Goal: Find specific page/section: Find specific page/section

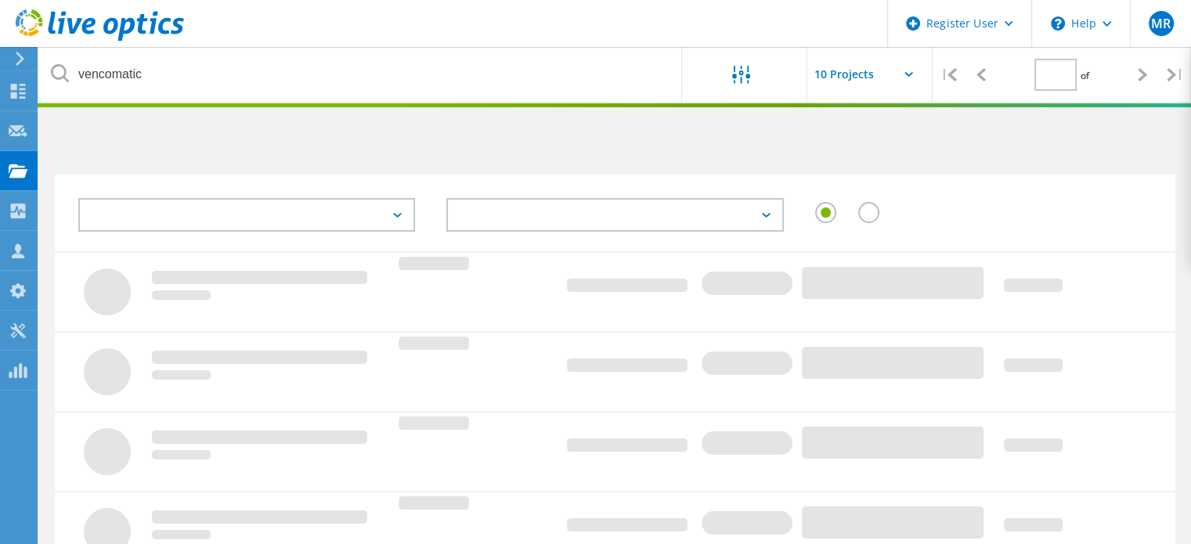
type input "1"
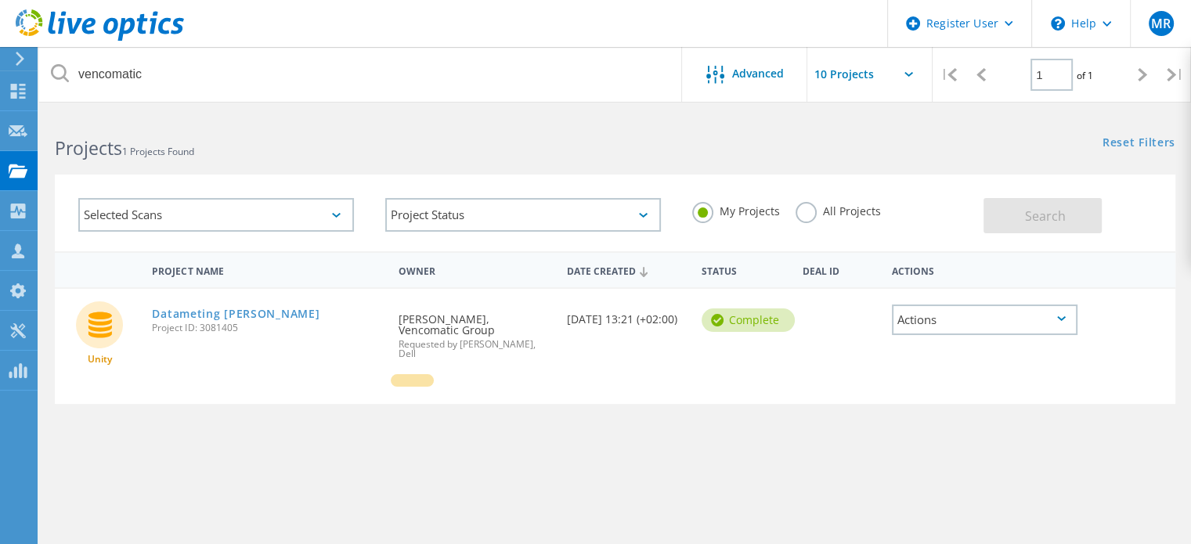
click at [803, 210] on label "All Projects" at bounding box center [837, 209] width 85 height 15
click at [0, 0] on input "All Projects" at bounding box center [0, 0] width 0 height 0
click at [1093, 223] on button "Search" at bounding box center [1042, 215] width 118 height 35
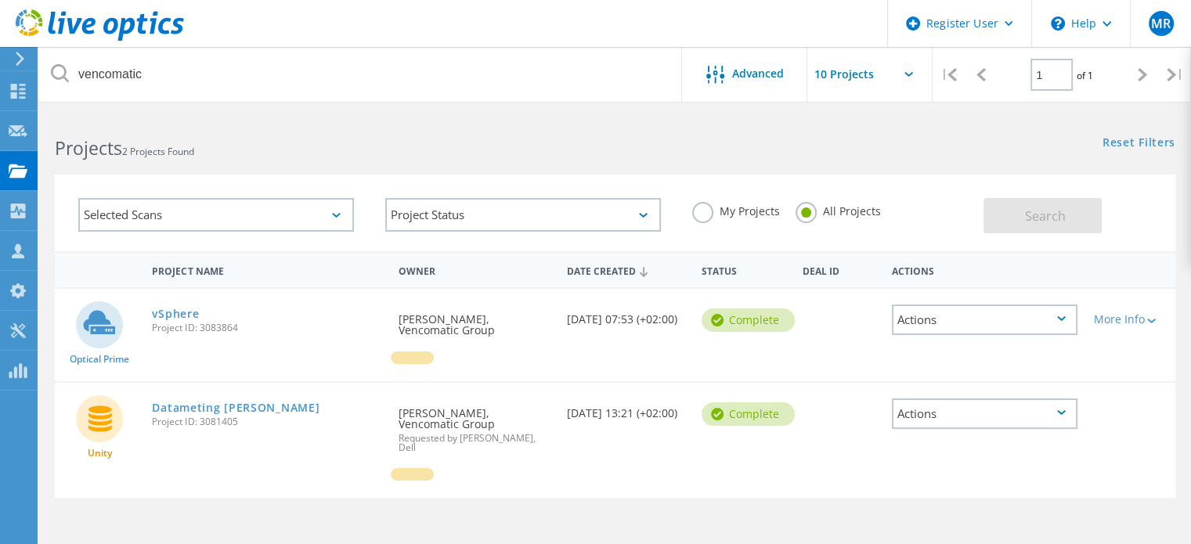
click at [226, 206] on div "Selected Scans" at bounding box center [216, 215] width 276 height 34
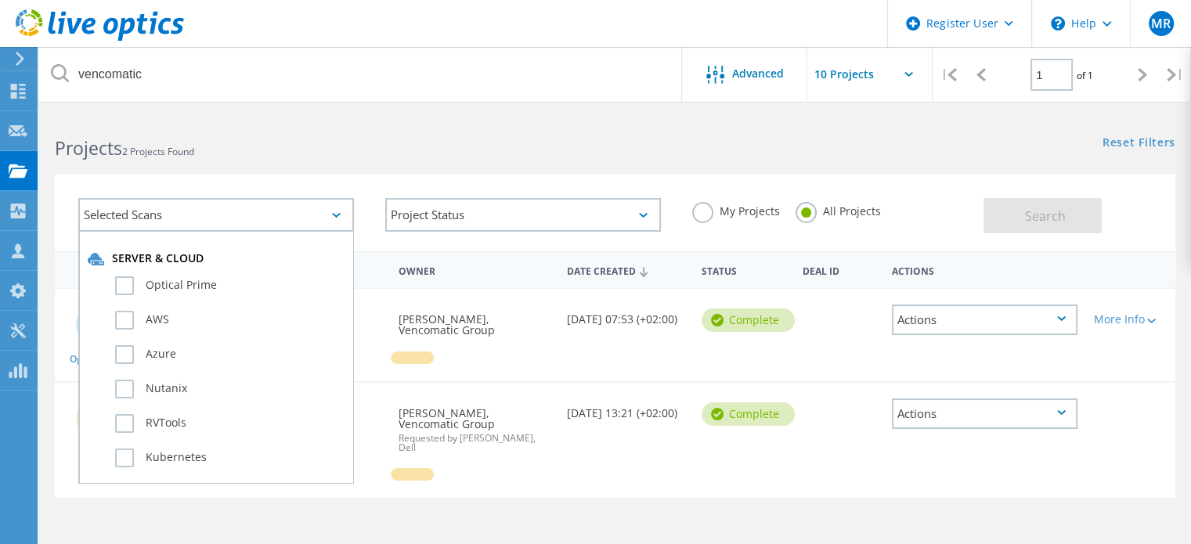
click at [210, 140] on h2 "Projects 2 Projects Found" at bounding box center [327, 148] width 544 height 26
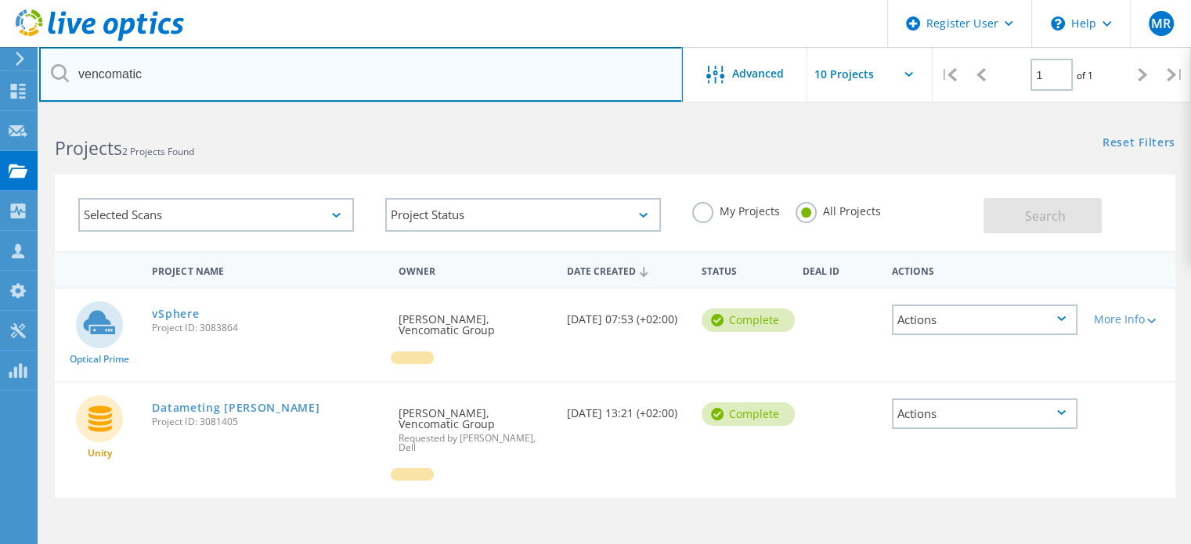
click at [86, 59] on input "vencomatic" at bounding box center [361, 74] width 644 height 55
type input "AOC"
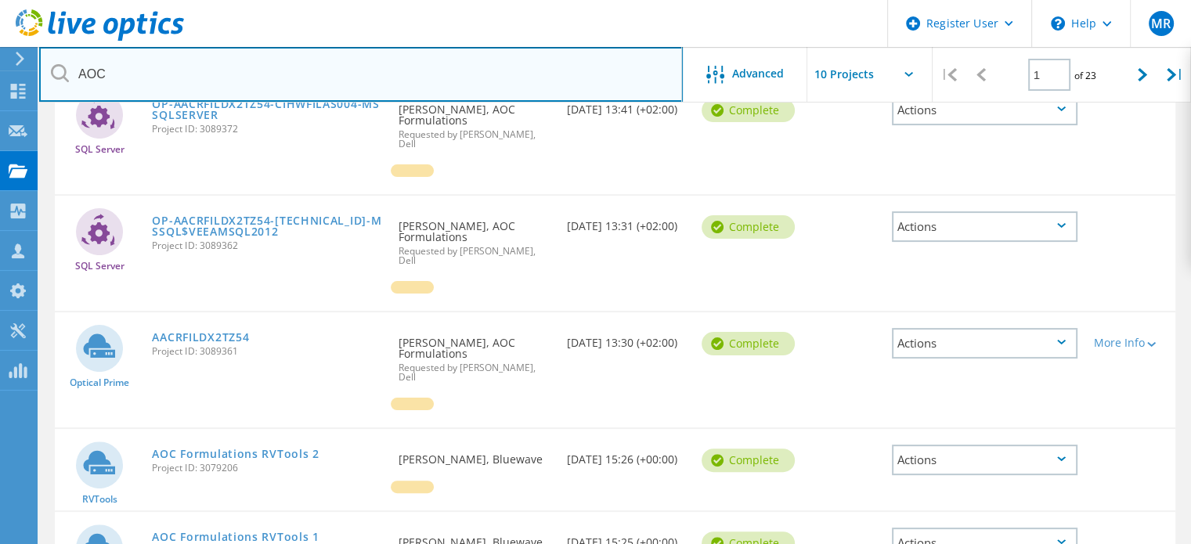
scroll to position [327, 0]
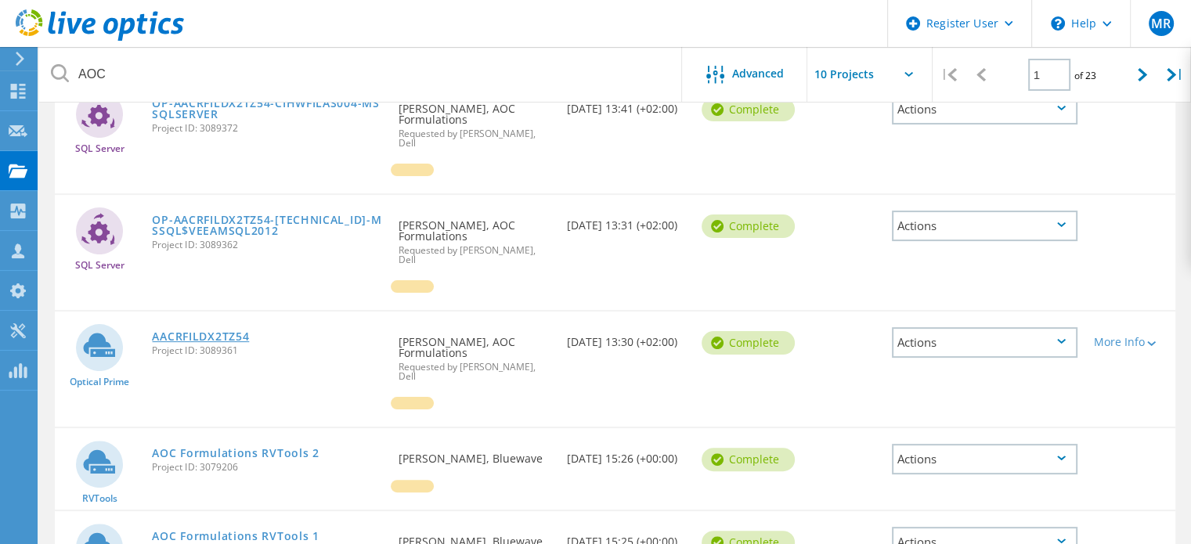
click at [233, 331] on link "AACRFILDX2TZ54" at bounding box center [200, 336] width 97 height 11
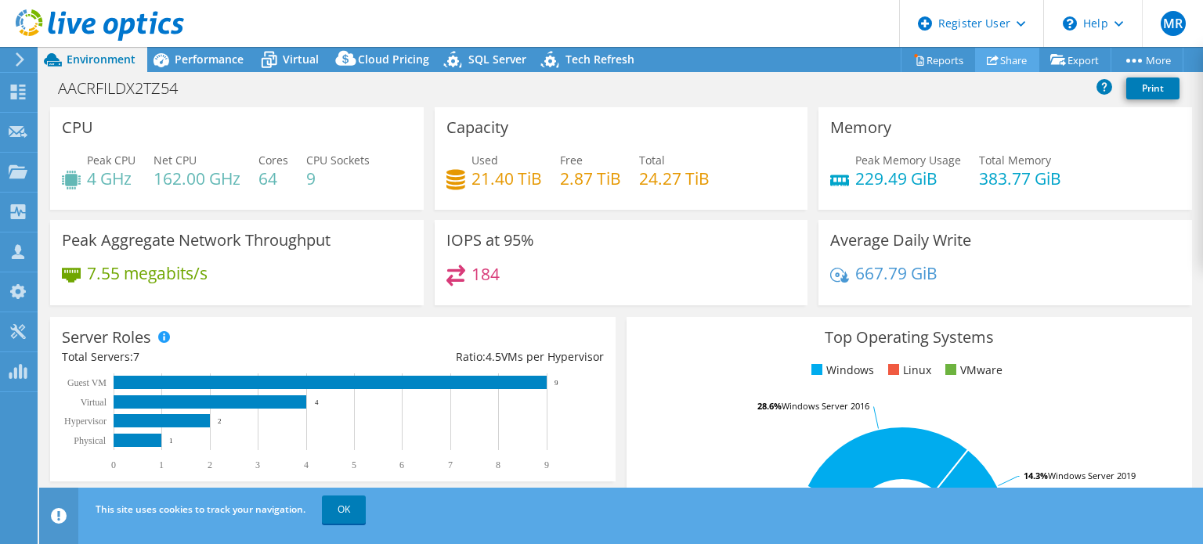
click at [988, 65] on icon at bounding box center [992, 60] width 12 height 12
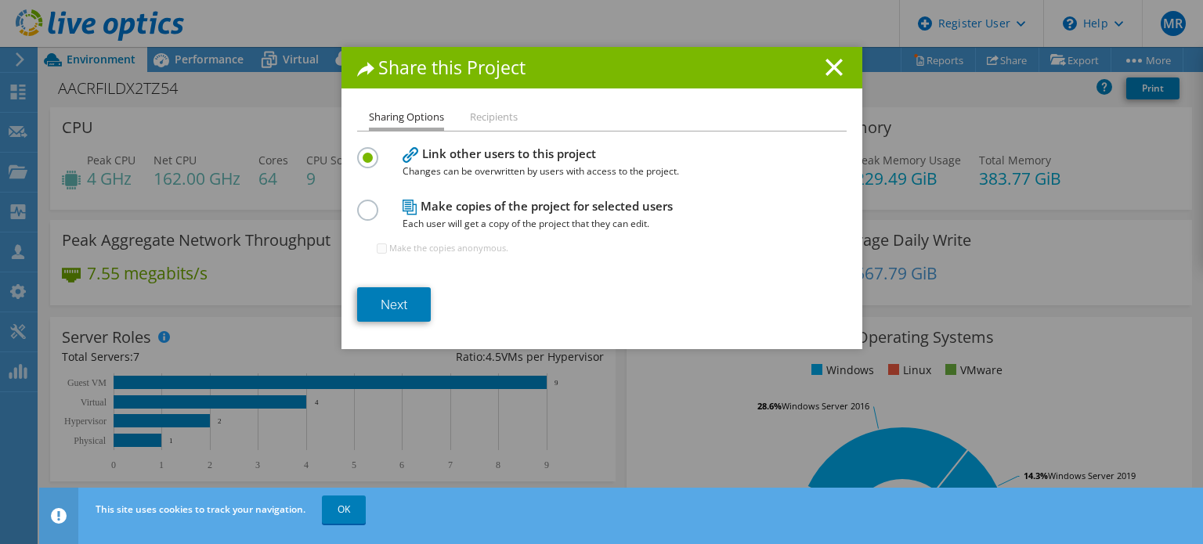
click at [501, 121] on li "Recipients" at bounding box center [494, 118] width 48 height 20
click at [826, 74] on icon at bounding box center [833, 67] width 17 height 17
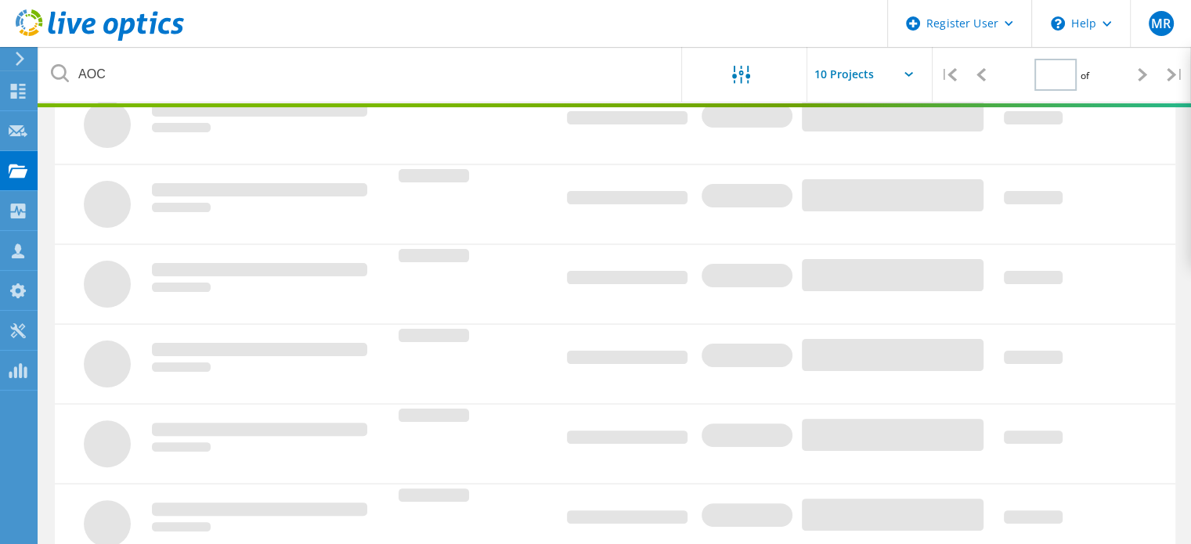
type input "1"
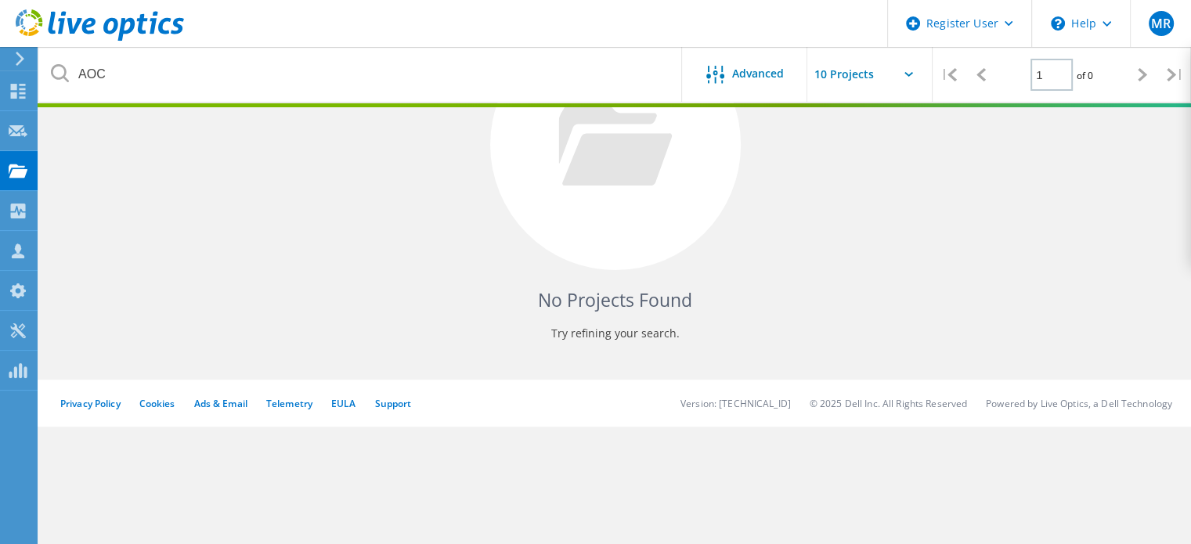
scroll to position [175, 0]
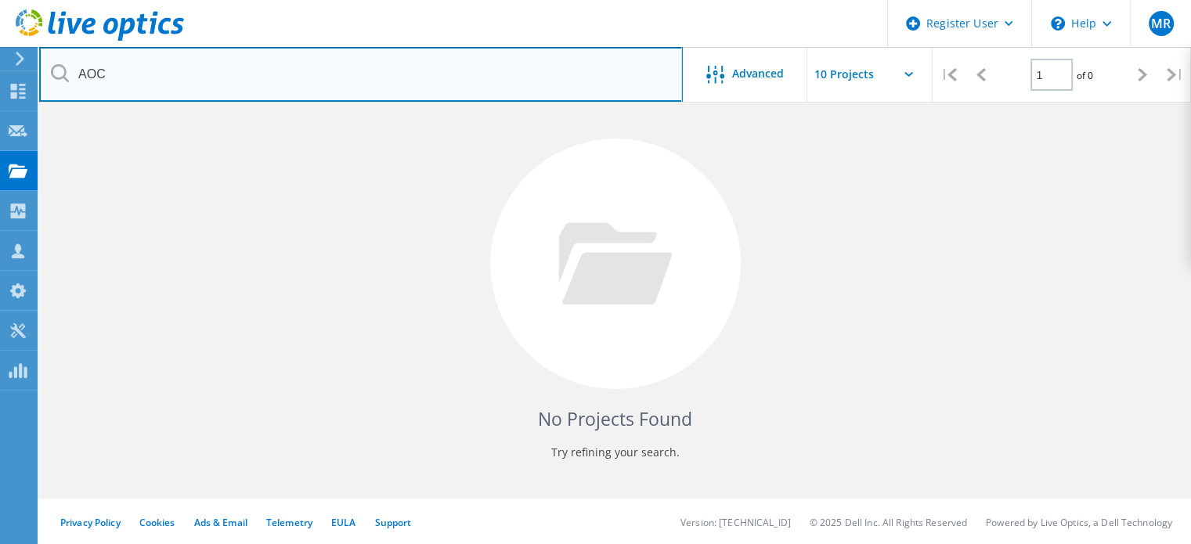
click at [198, 60] on input "AOC" at bounding box center [361, 74] width 644 height 55
click at [114, 78] on input "AOC" at bounding box center [361, 74] width 644 height 55
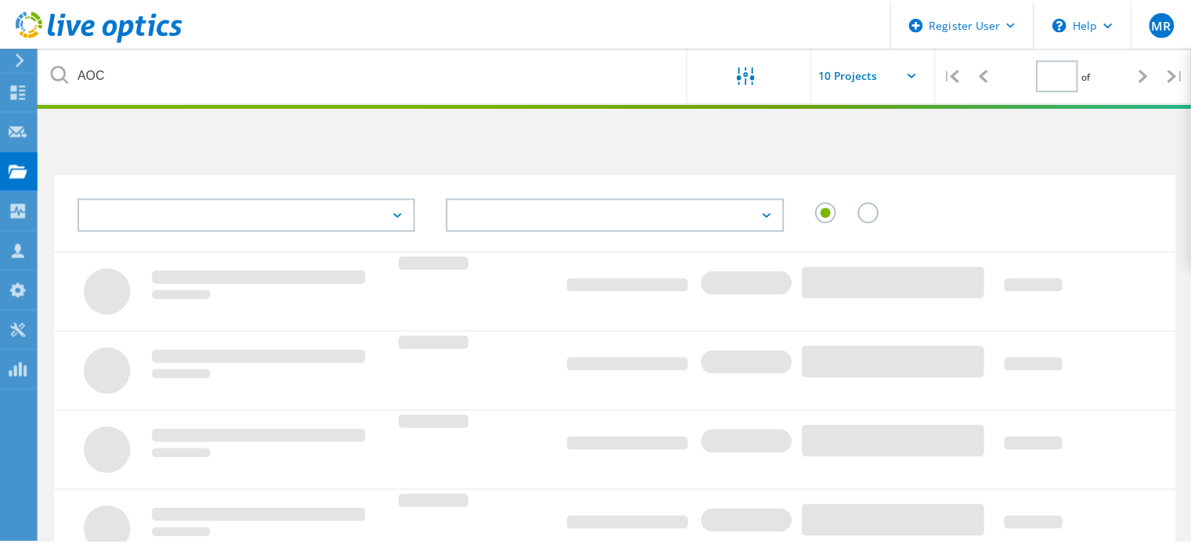
scroll to position [175, 0]
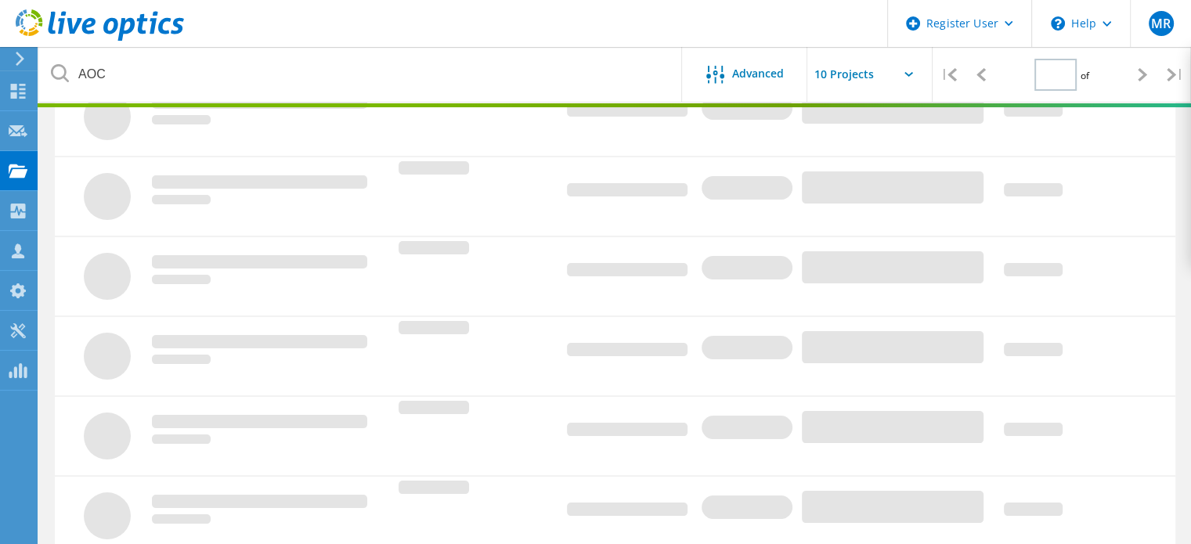
type input "1"
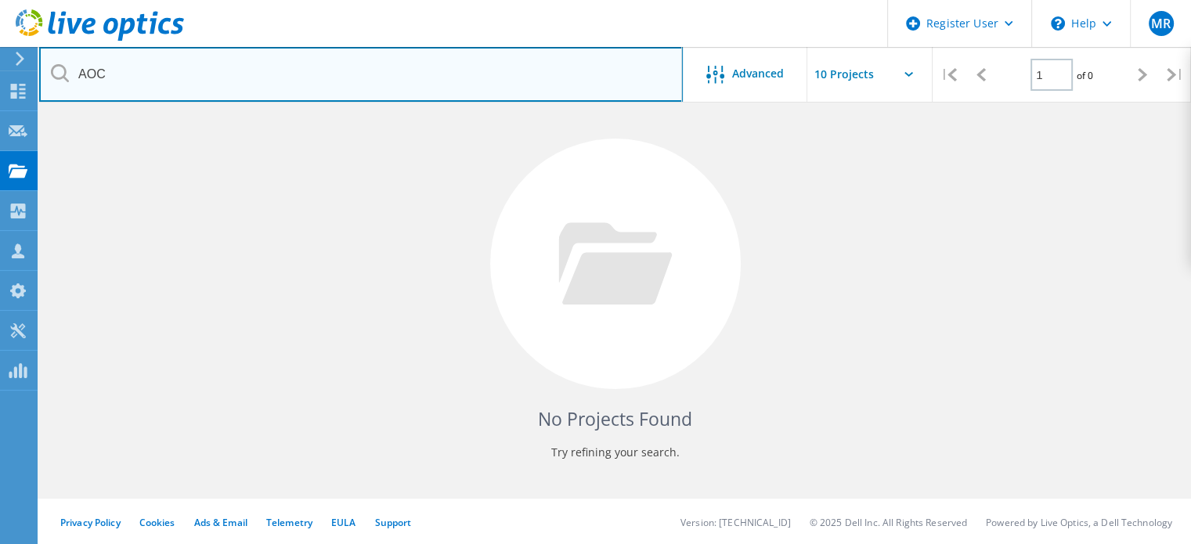
click at [517, 84] on input "AOC" at bounding box center [361, 74] width 644 height 55
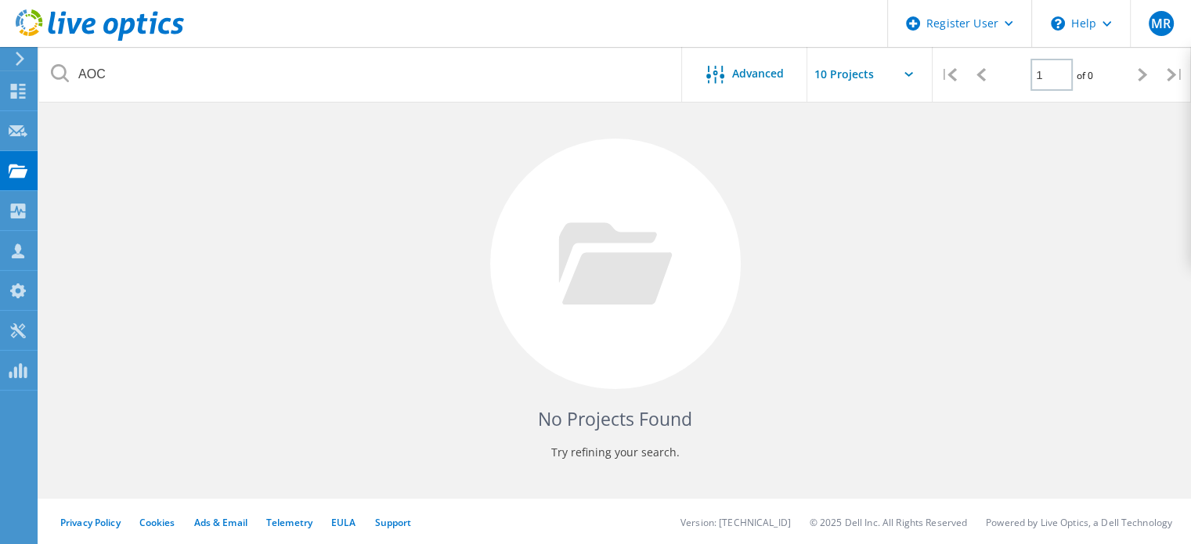
click at [846, 82] on input "text" at bounding box center [885, 74] width 157 height 55
click at [590, 175] on div at bounding box center [615, 264] width 251 height 251
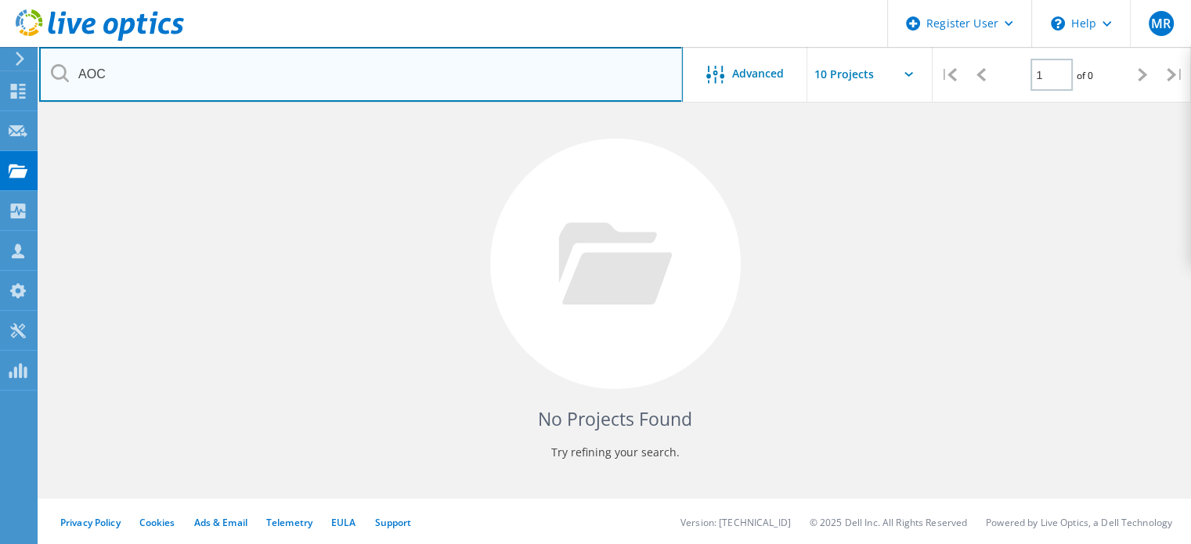
click at [169, 74] on input "AOC" at bounding box center [361, 74] width 644 height 55
type input "A"
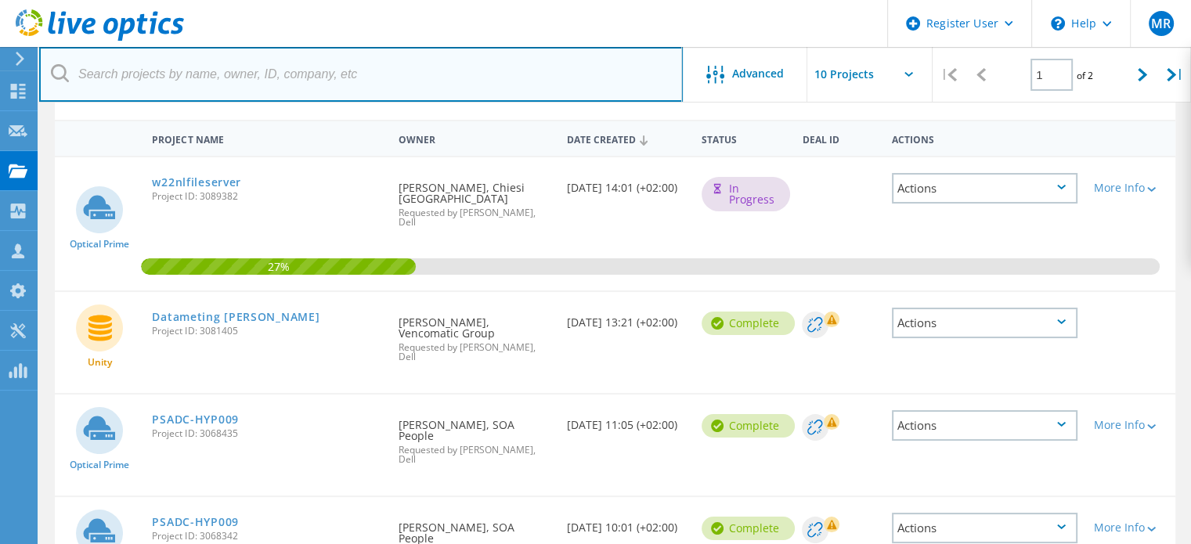
scroll to position [130, 0]
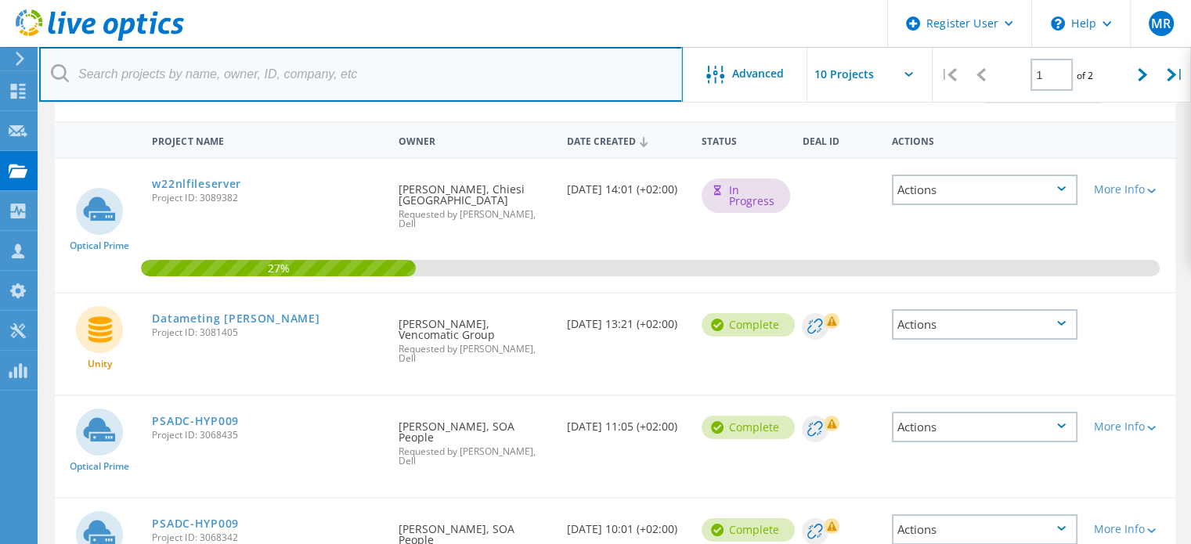
click at [332, 73] on input "text" at bounding box center [361, 74] width 644 height 55
type input "AOC"
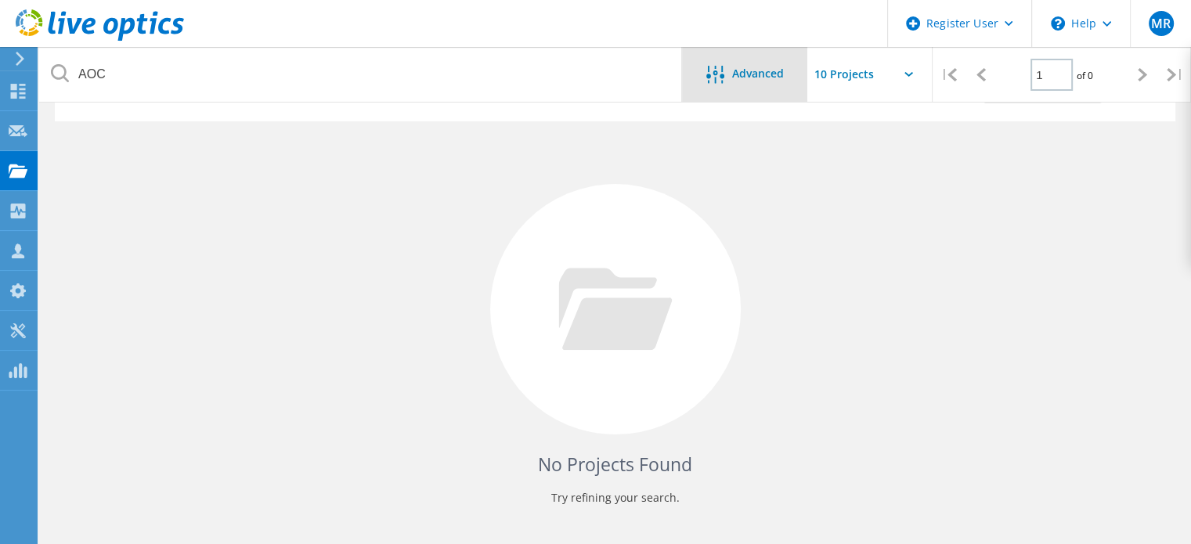
click at [740, 84] on div "Advanced" at bounding box center [744, 76] width 125 height 20
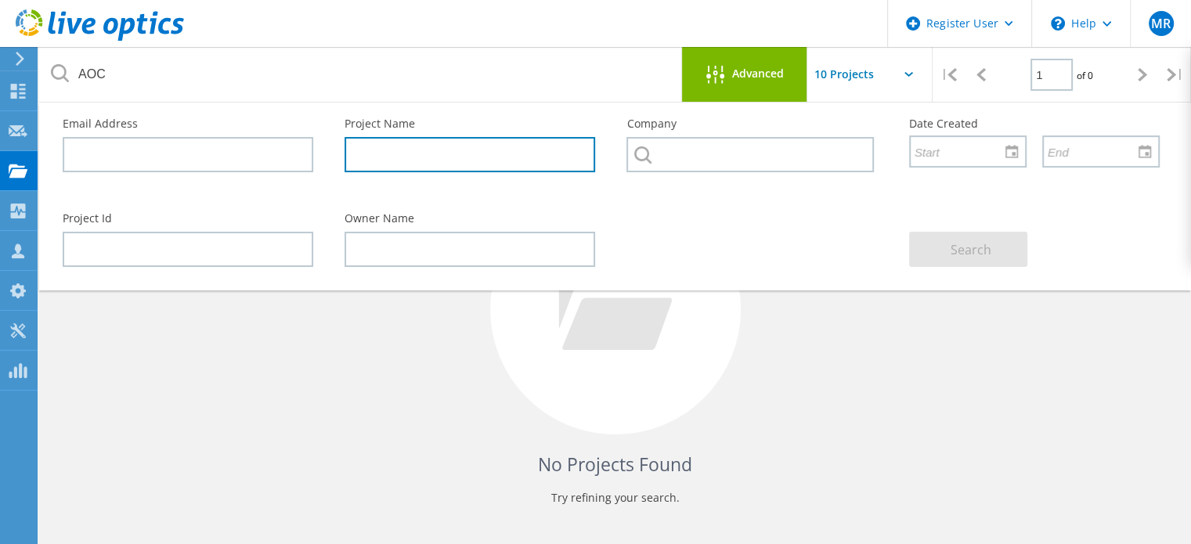
click at [486, 159] on input "text" at bounding box center [469, 154] width 251 height 35
type input "AOC"
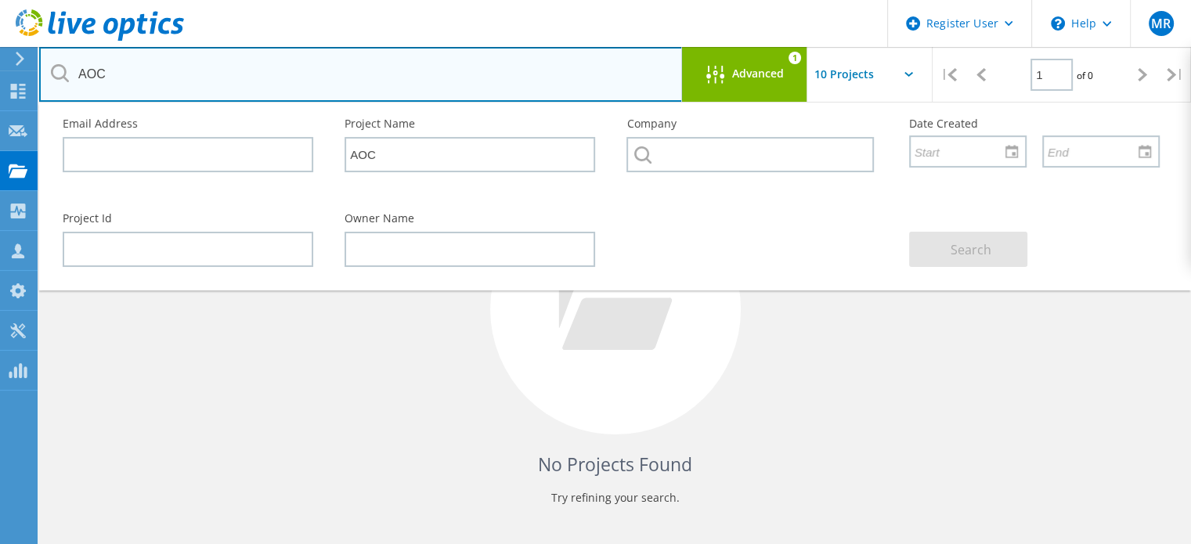
click at [200, 86] on input "AOC" at bounding box center [361, 74] width 644 height 55
type input "A"
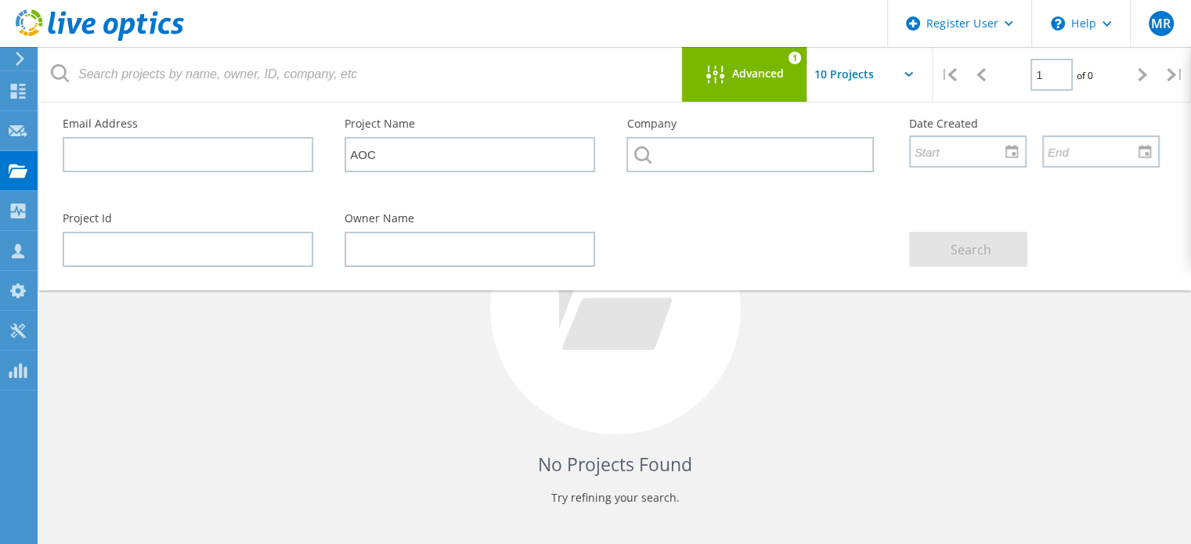
click at [454, 331] on div "No Projects Found Try refining your search." at bounding box center [615, 323] width 1120 height 405
click at [736, 70] on span "Advanced" at bounding box center [758, 73] width 52 height 11
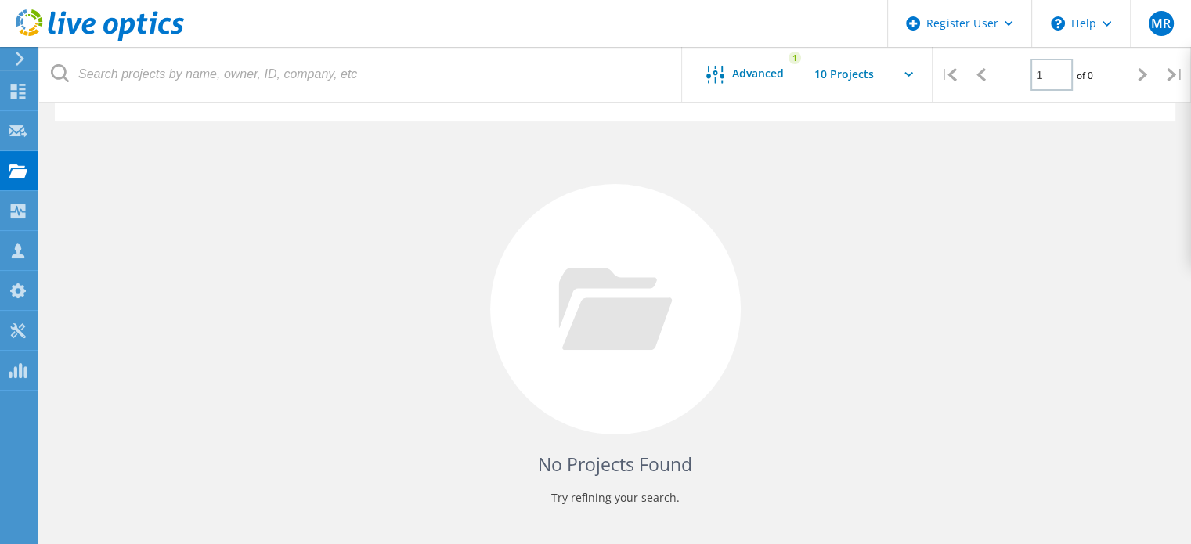
scroll to position [0, 0]
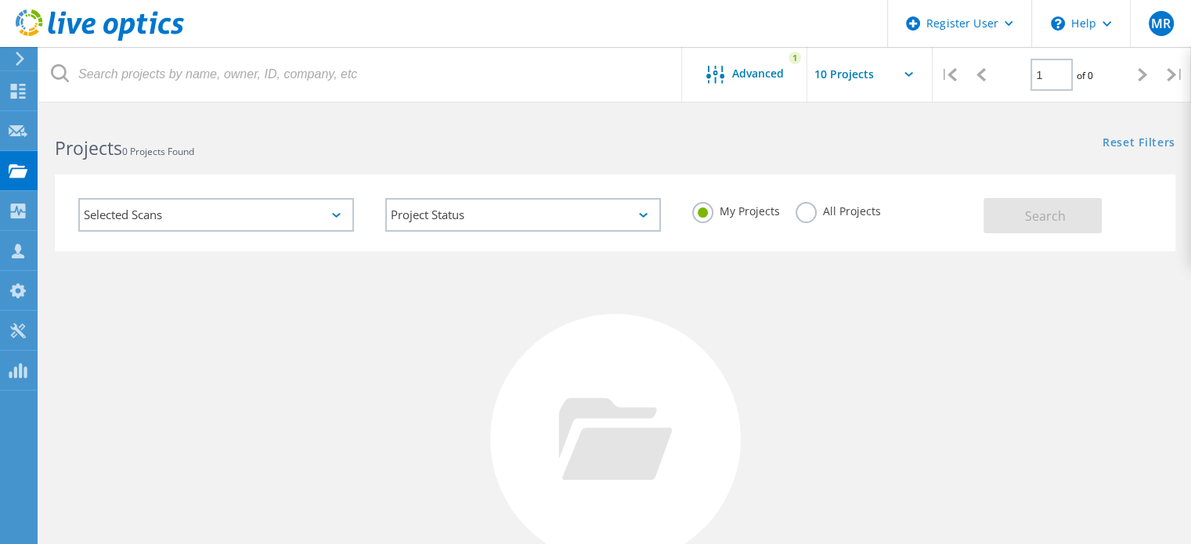
click at [281, 215] on div "Selected Scans" at bounding box center [216, 215] width 276 height 34
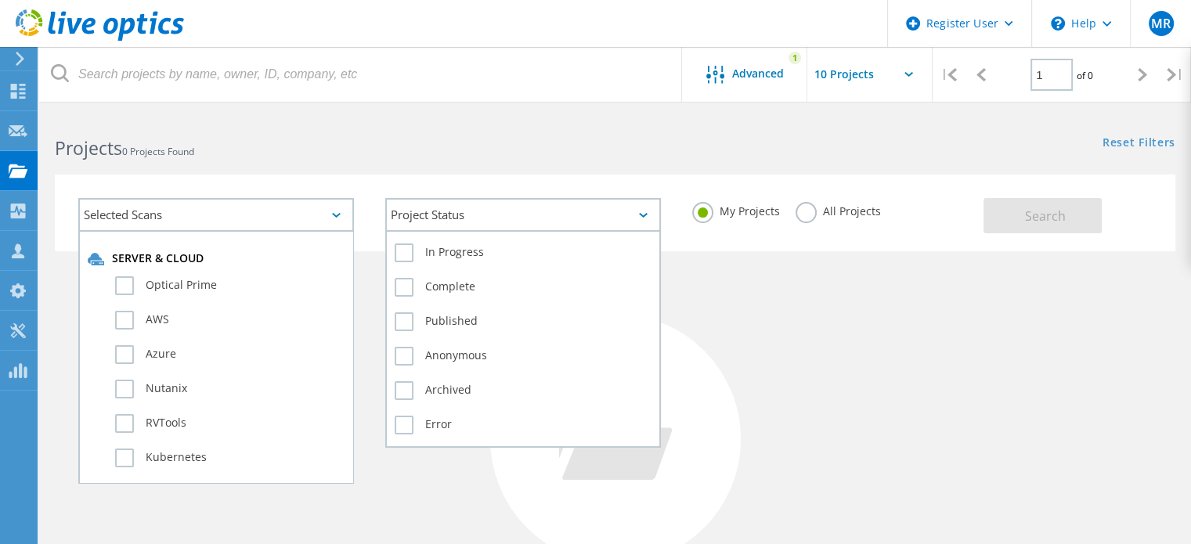
click at [449, 203] on div "Project Status" at bounding box center [523, 215] width 276 height 34
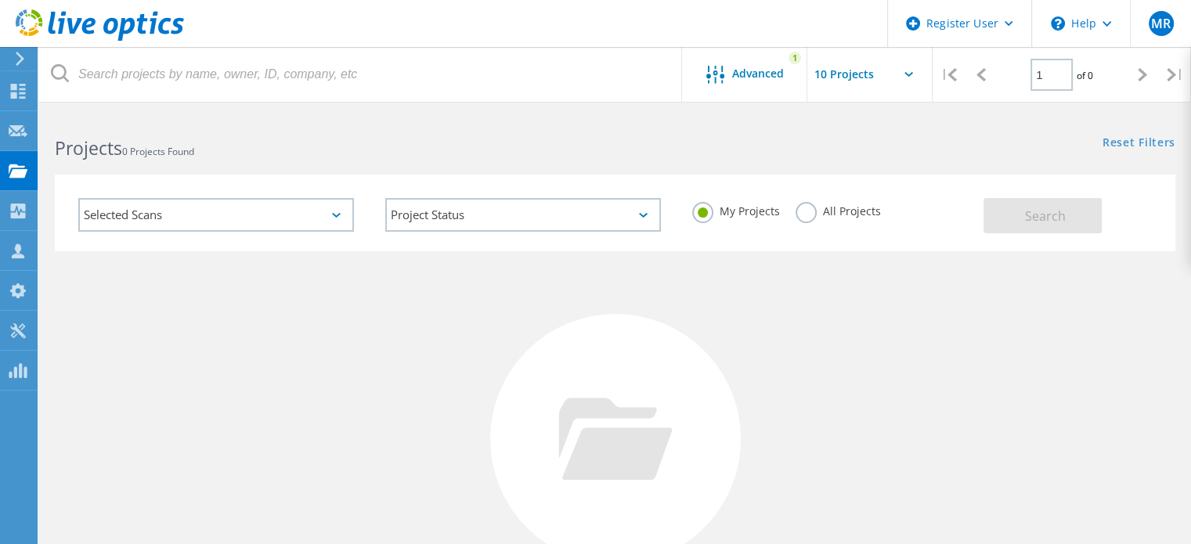
click at [827, 211] on label "All Projects" at bounding box center [837, 209] width 85 height 15
click at [0, 0] on input "All Projects" at bounding box center [0, 0] width 0 height 0
click at [1037, 215] on span "Search" at bounding box center [1045, 215] width 41 height 17
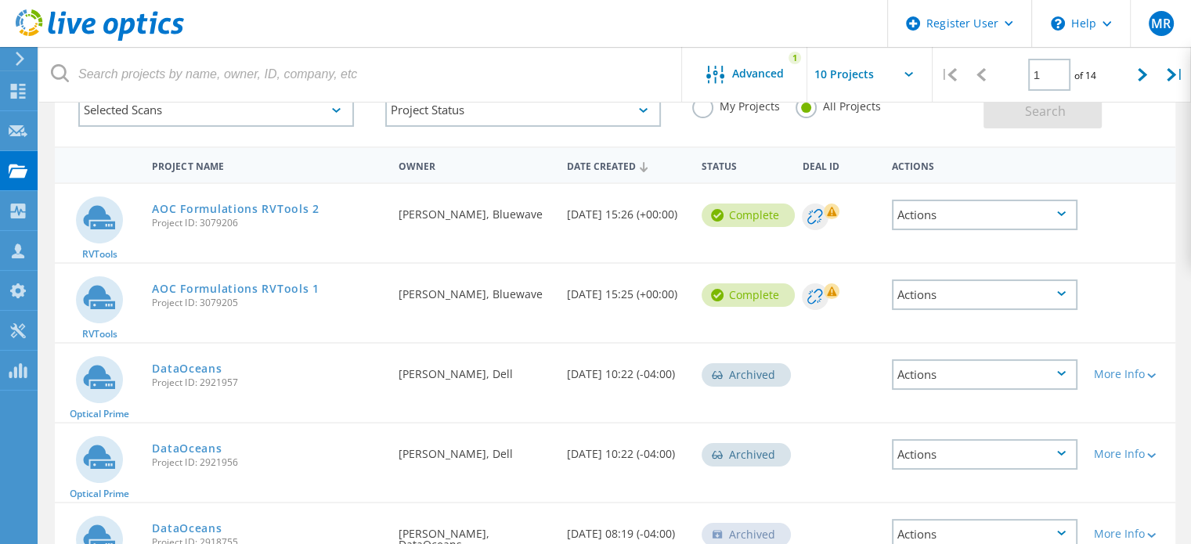
scroll to position [103, 0]
click at [431, 392] on div "Requested By Peter Nugent, Dell" at bounding box center [475, 371] width 168 height 52
click at [265, 206] on link "AOC Formulations RVTools 2" at bounding box center [235, 210] width 167 height 11
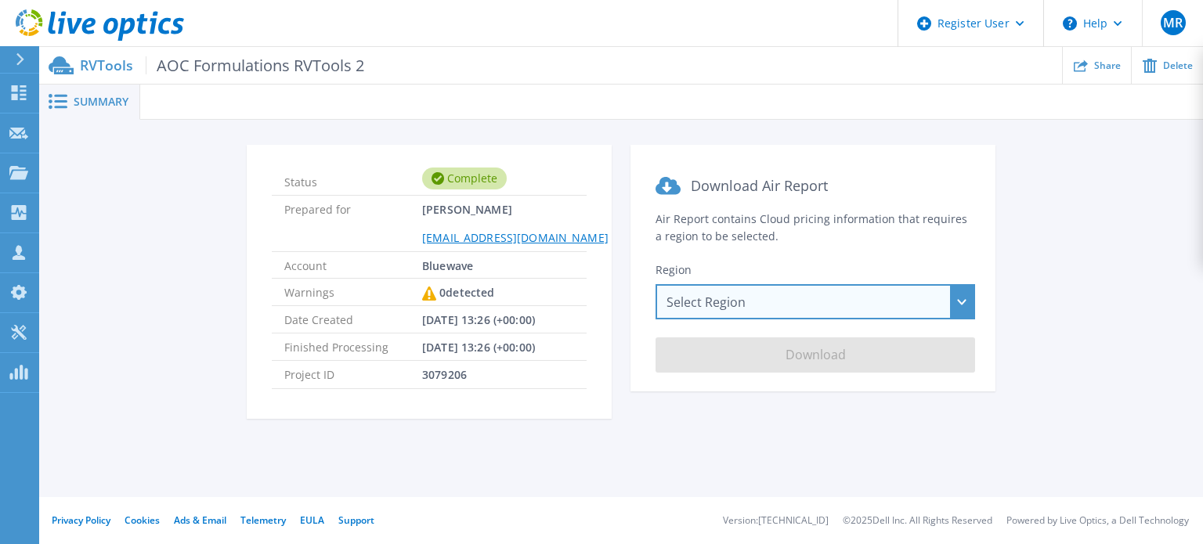
click at [664, 300] on div "Select Region [GEOGRAPHIC_DATA] ([GEOGRAPHIC_DATA]) [GEOGRAPHIC_DATA] ([GEOGRAP…" at bounding box center [814, 301] width 319 height 35
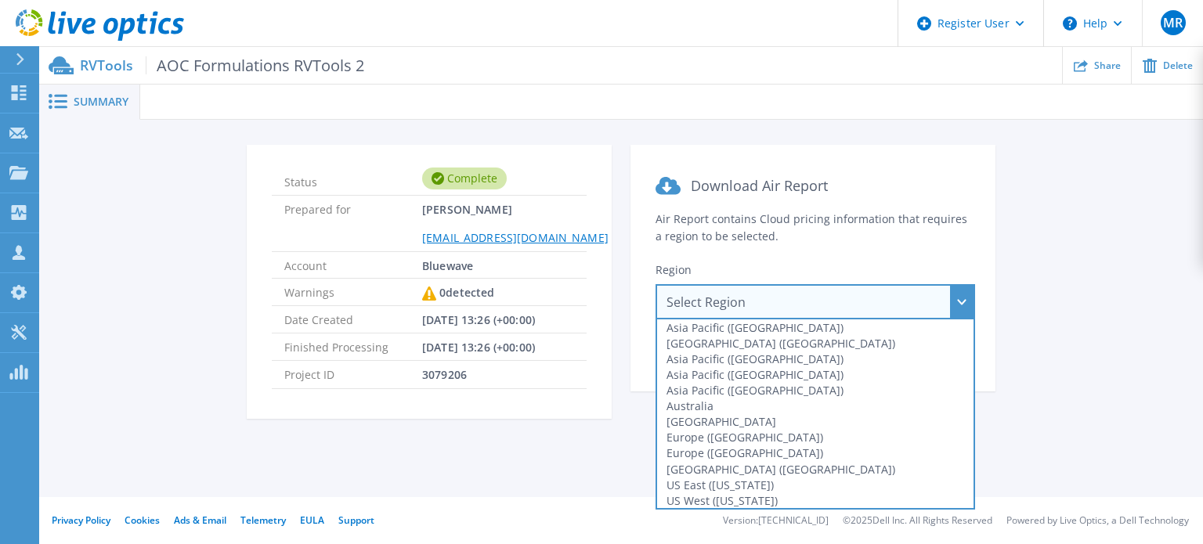
click at [639, 254] on section "Download Air Report Air Report contains Cloud pricing information that requires…" at bounding box center [812, 268] width 365 height 247
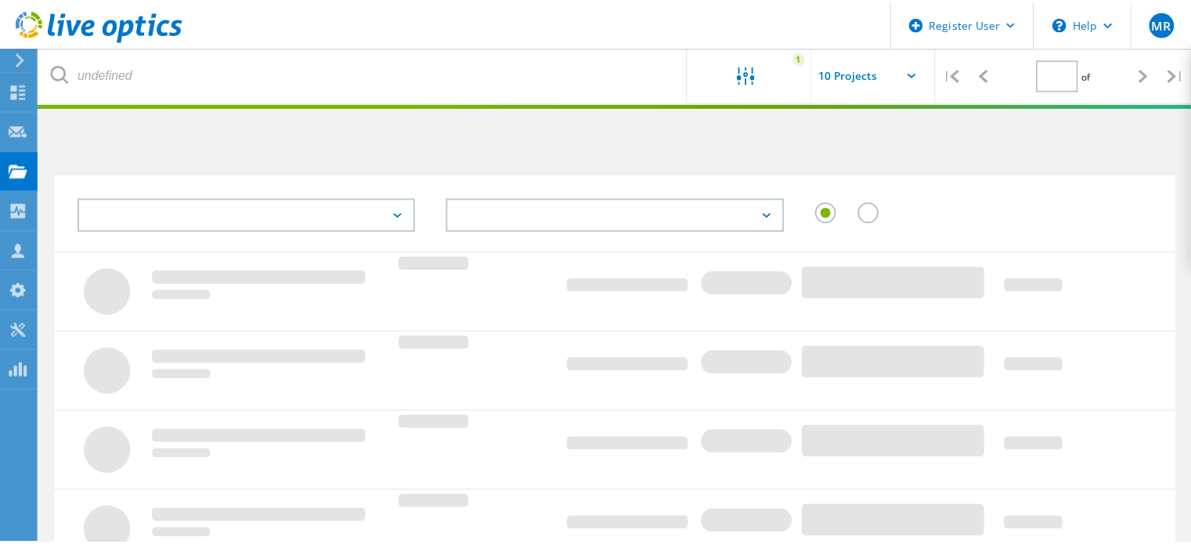
scroll to position [103, 0]
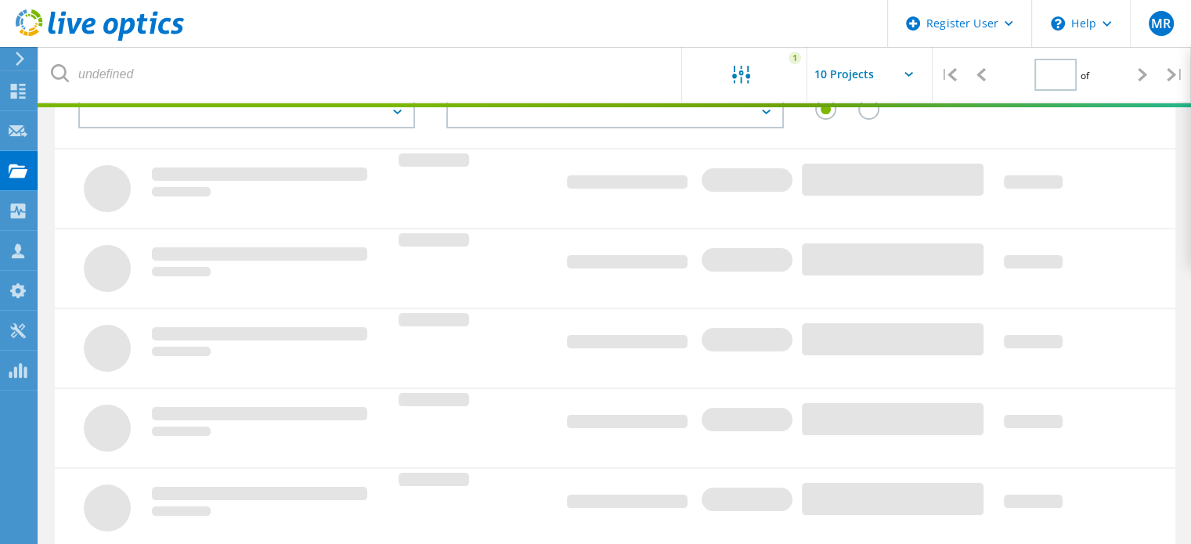
type input "1"
